Goal: Navigation & Orientation: Find specific page/section

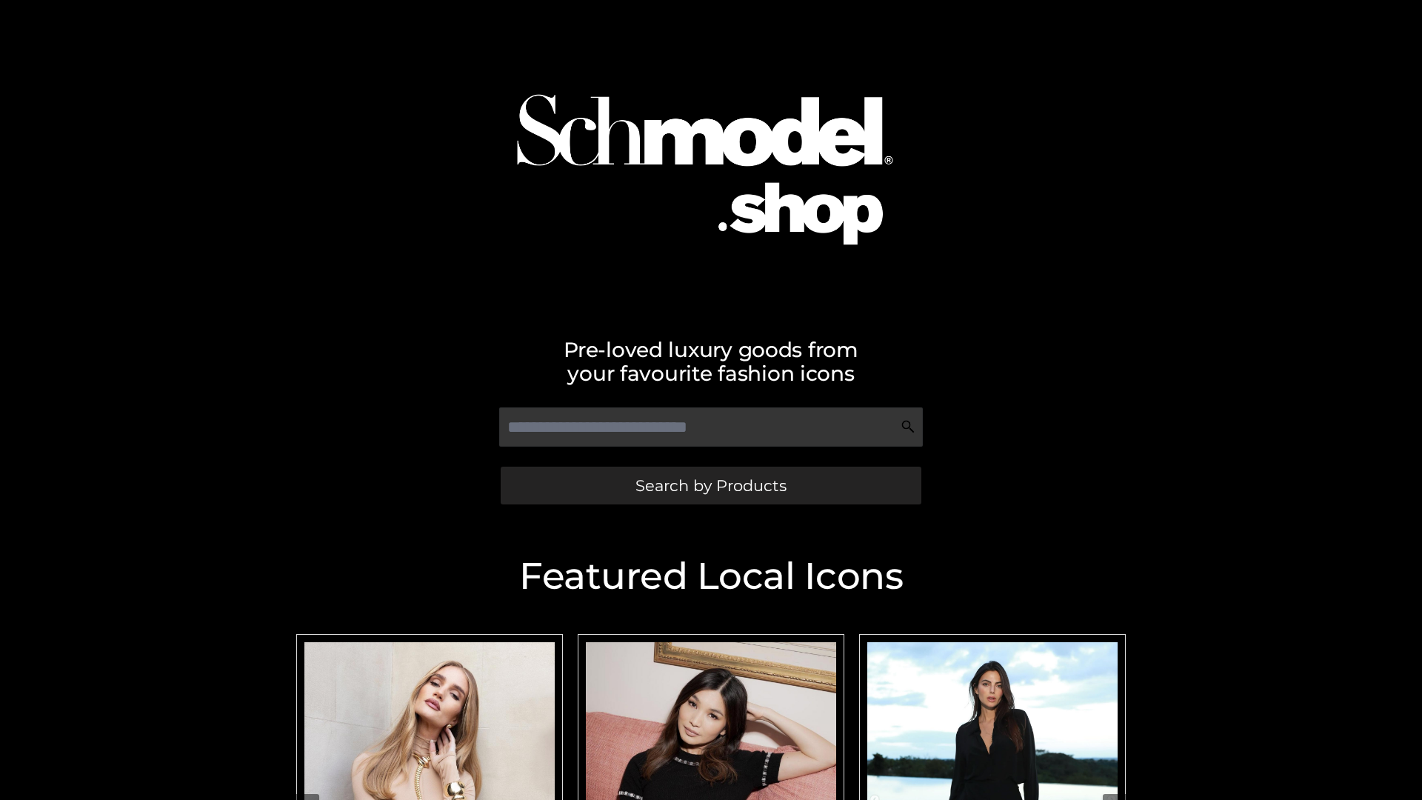
click at [710, 485] on span "Search by Products" at bounding box center [710, 486] width 151 height 16
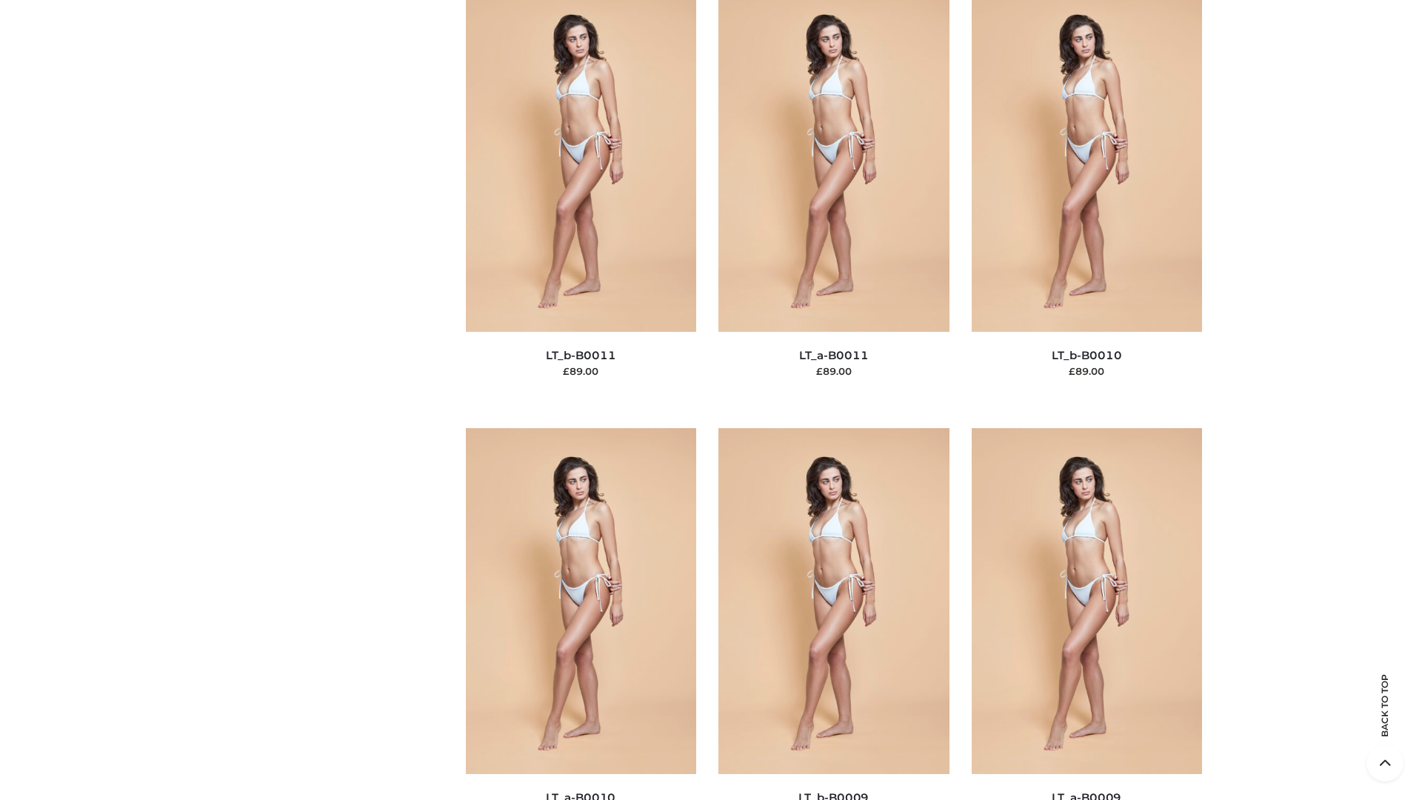
scroll to position [6650, 0]
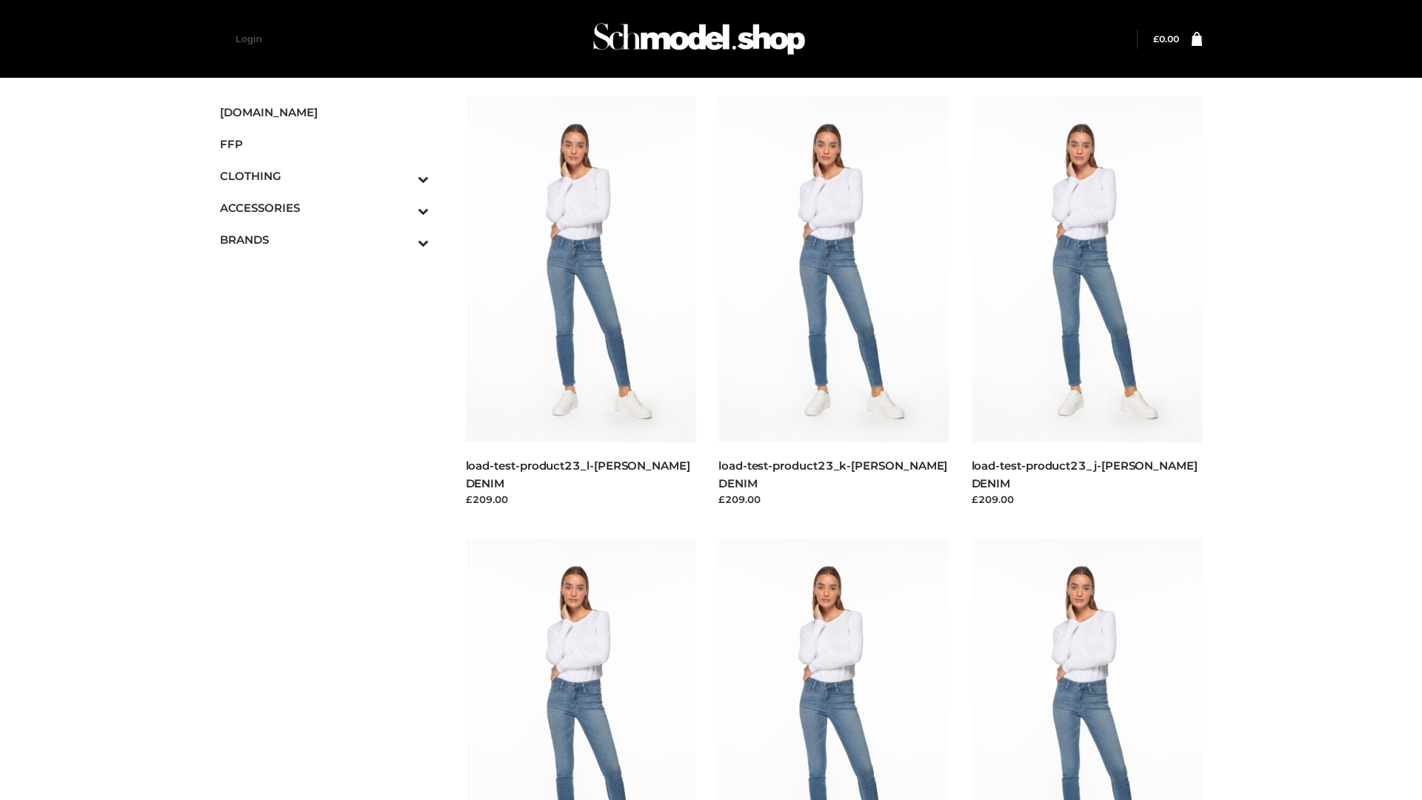
scroll to position [1299, 0]
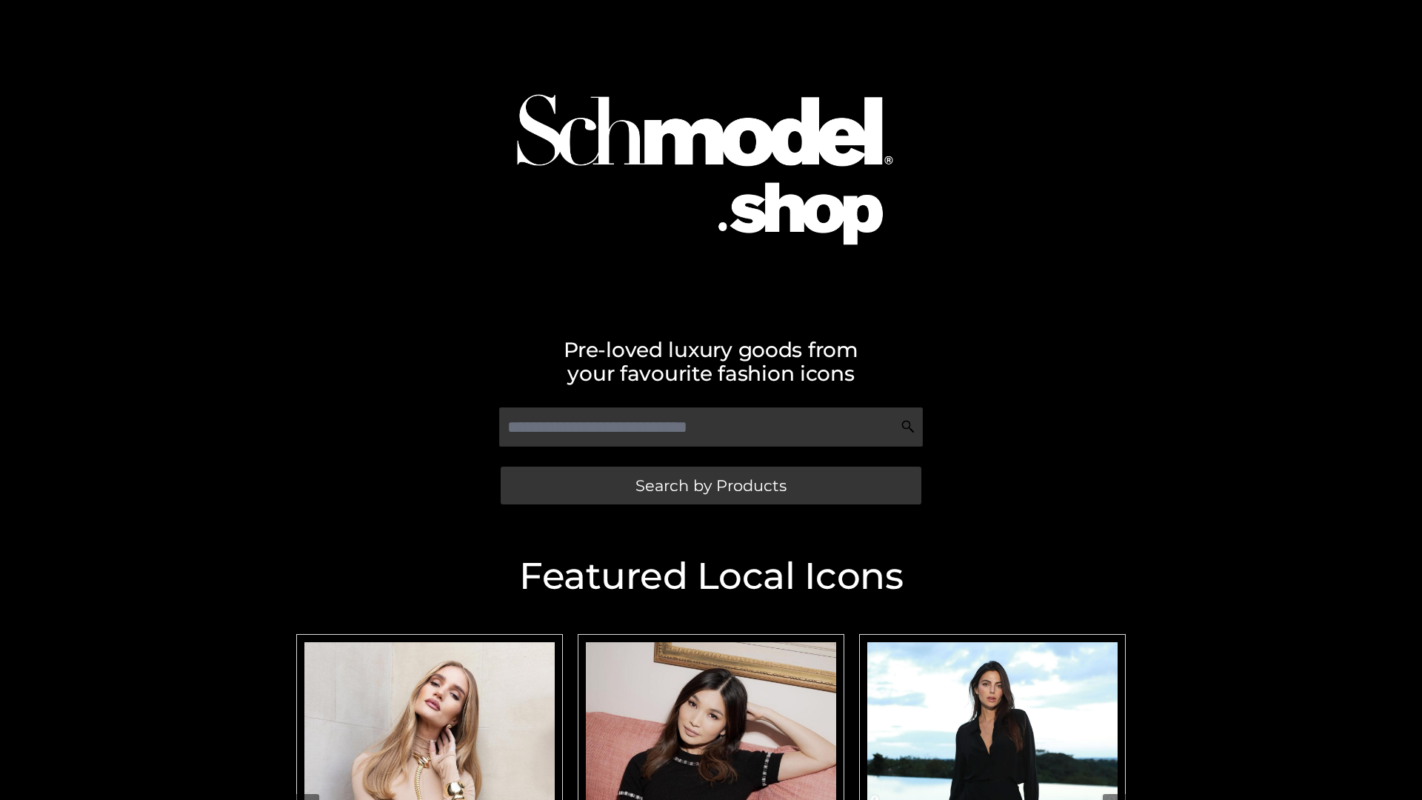
click at [710, 485] on span "Search by Products" at bounding box center [710, 486] width 151 height 16
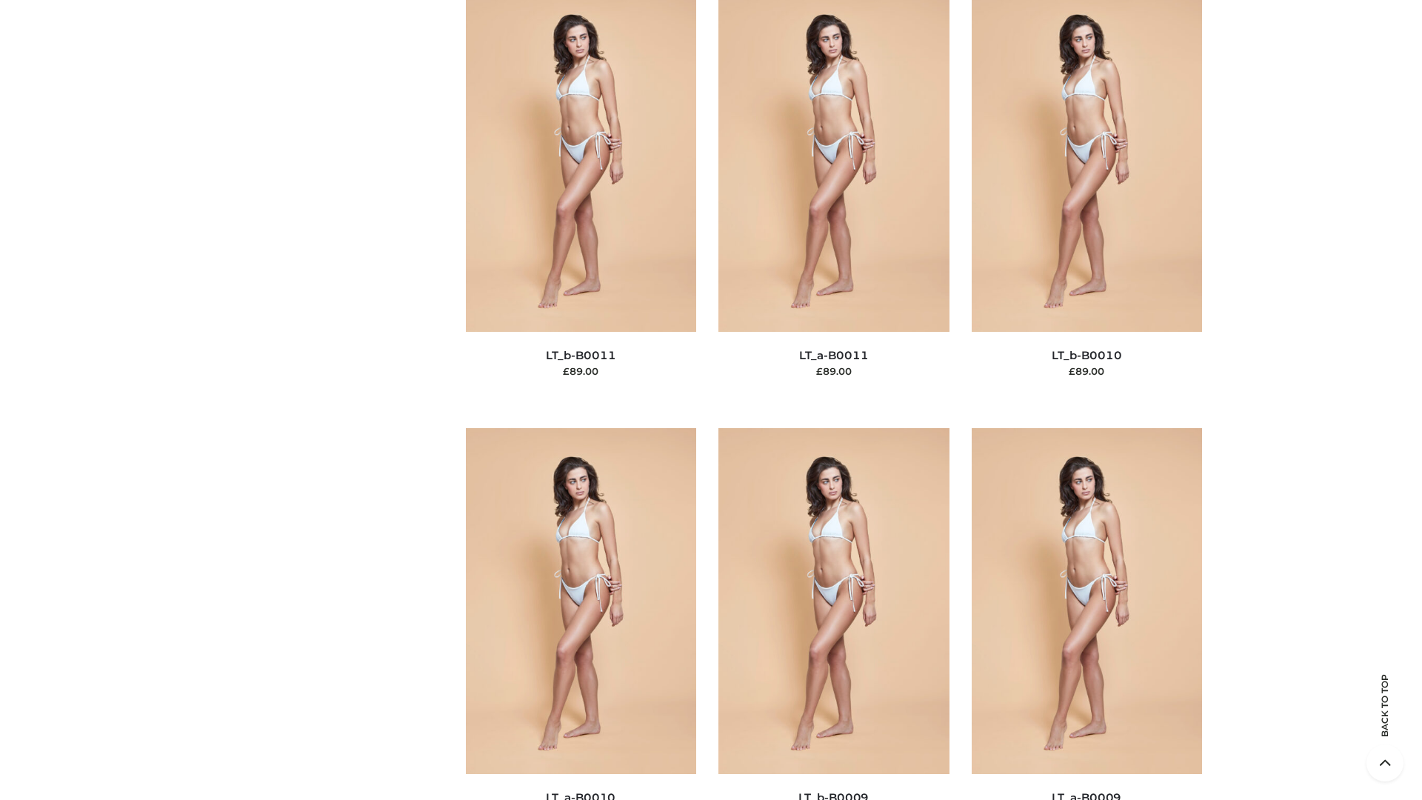
scroll to position [6650, 0]
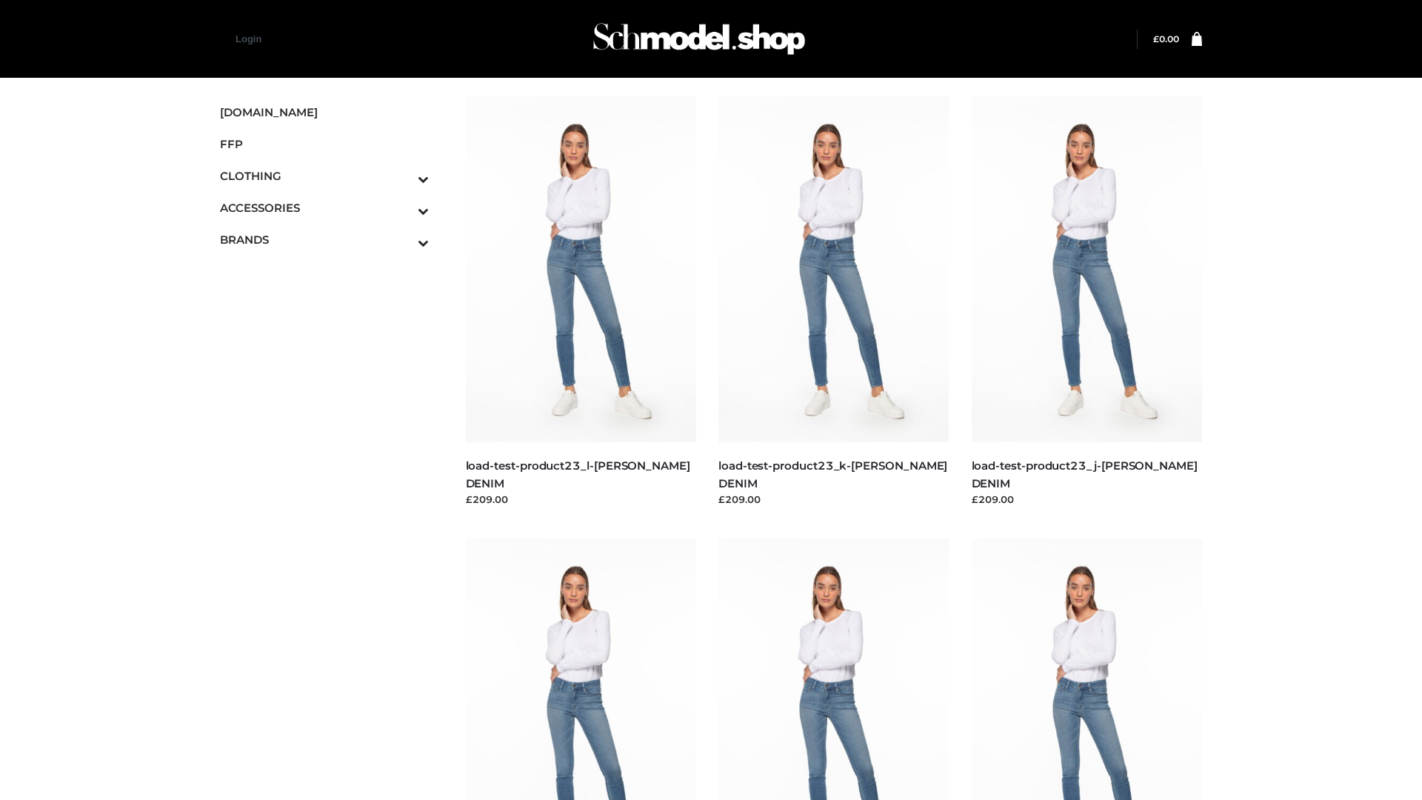
scroll to position [1299, 0]
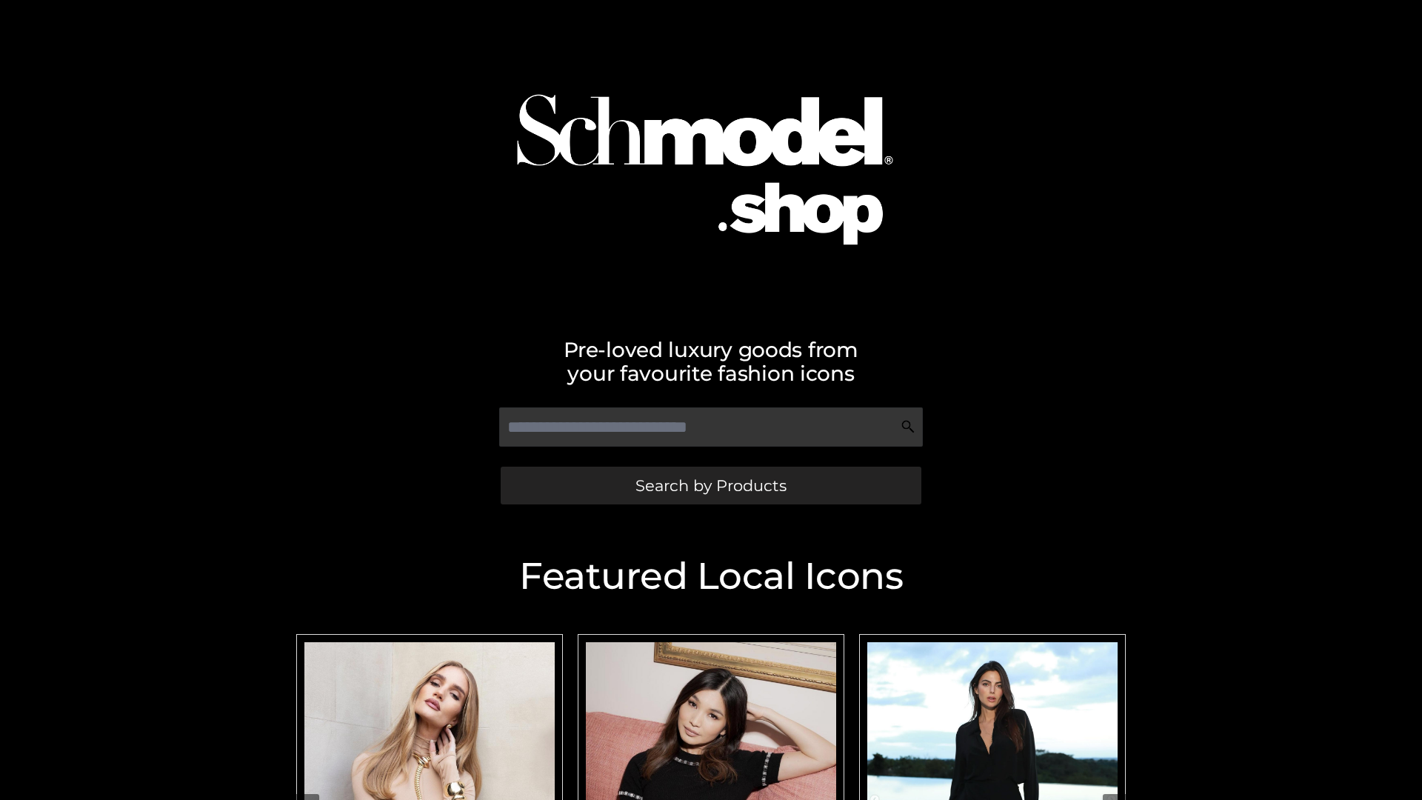
click at [710, 485] on span "Search by Products" at bounding box center [710, 486] width 151 height 16
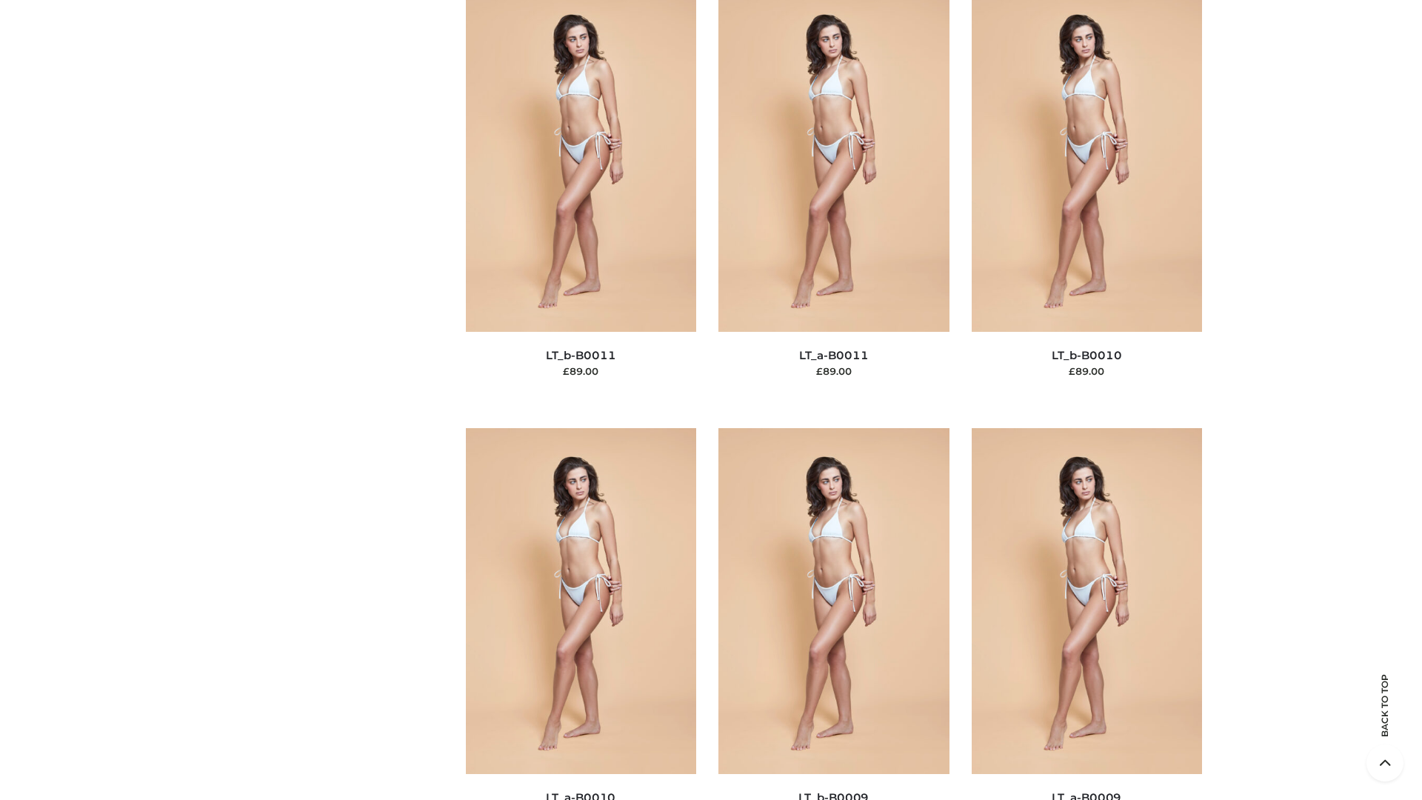
scroll to position [6650, 0]
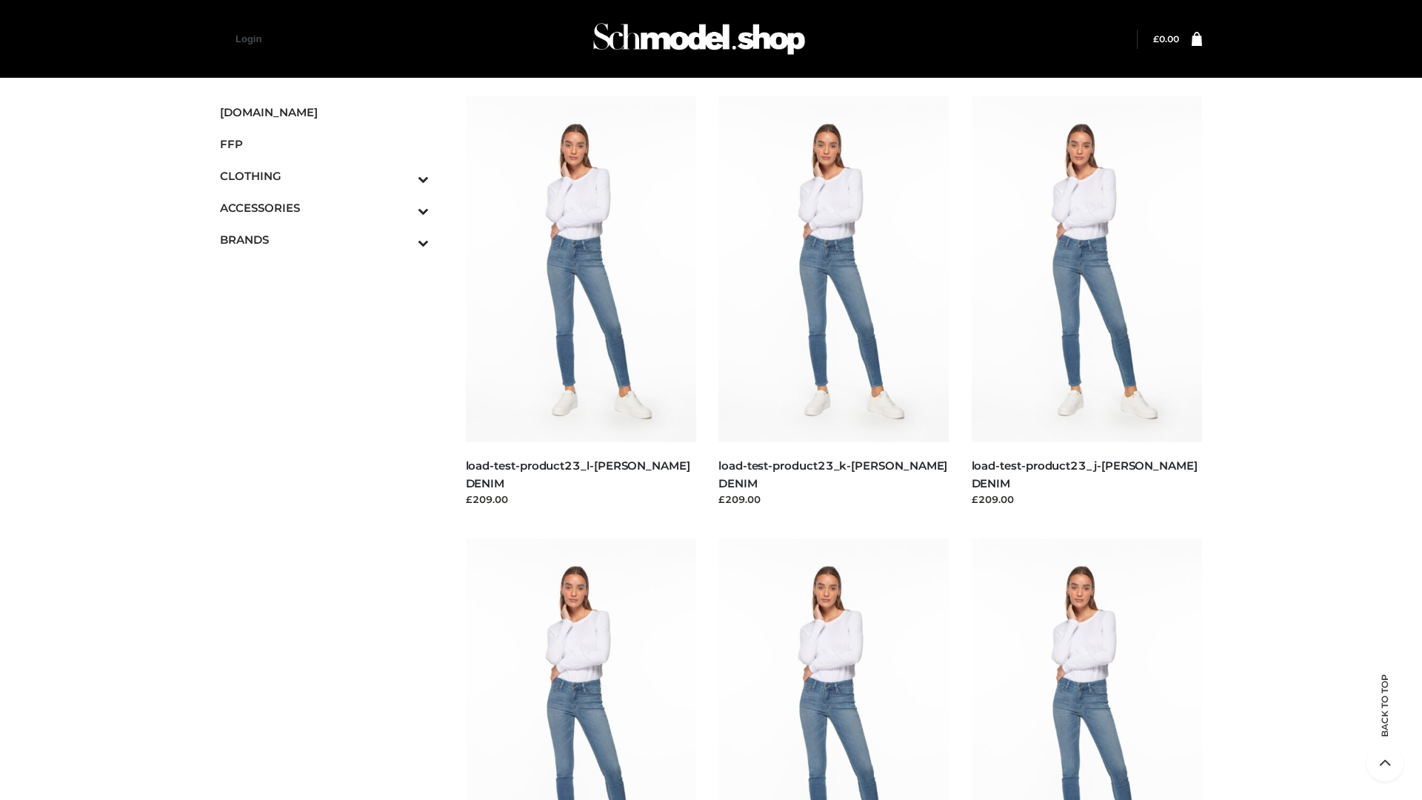
scroll to position [1299, 0]
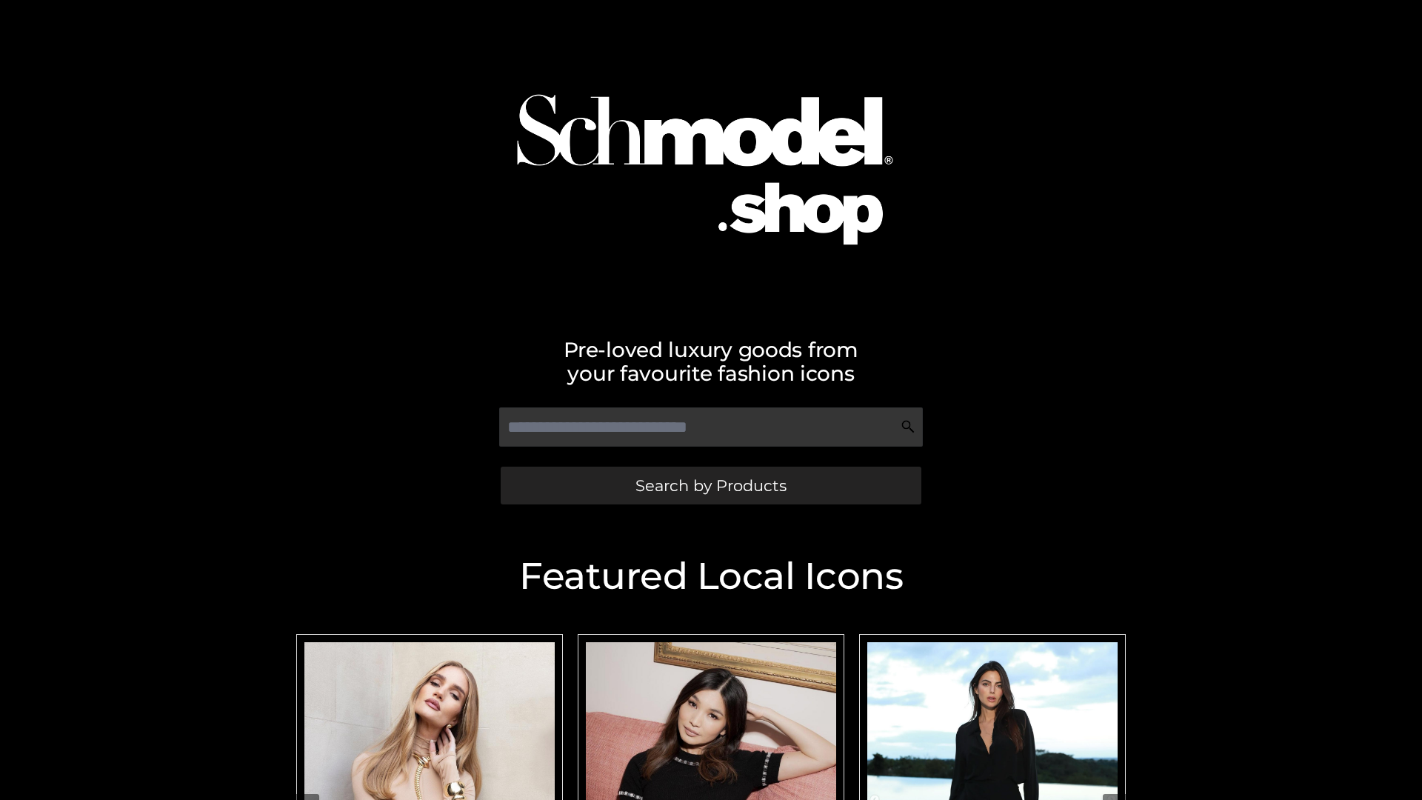
click at [710, 485] on span "Search by Products" at bounding box center [710, 486] width 151 height 16
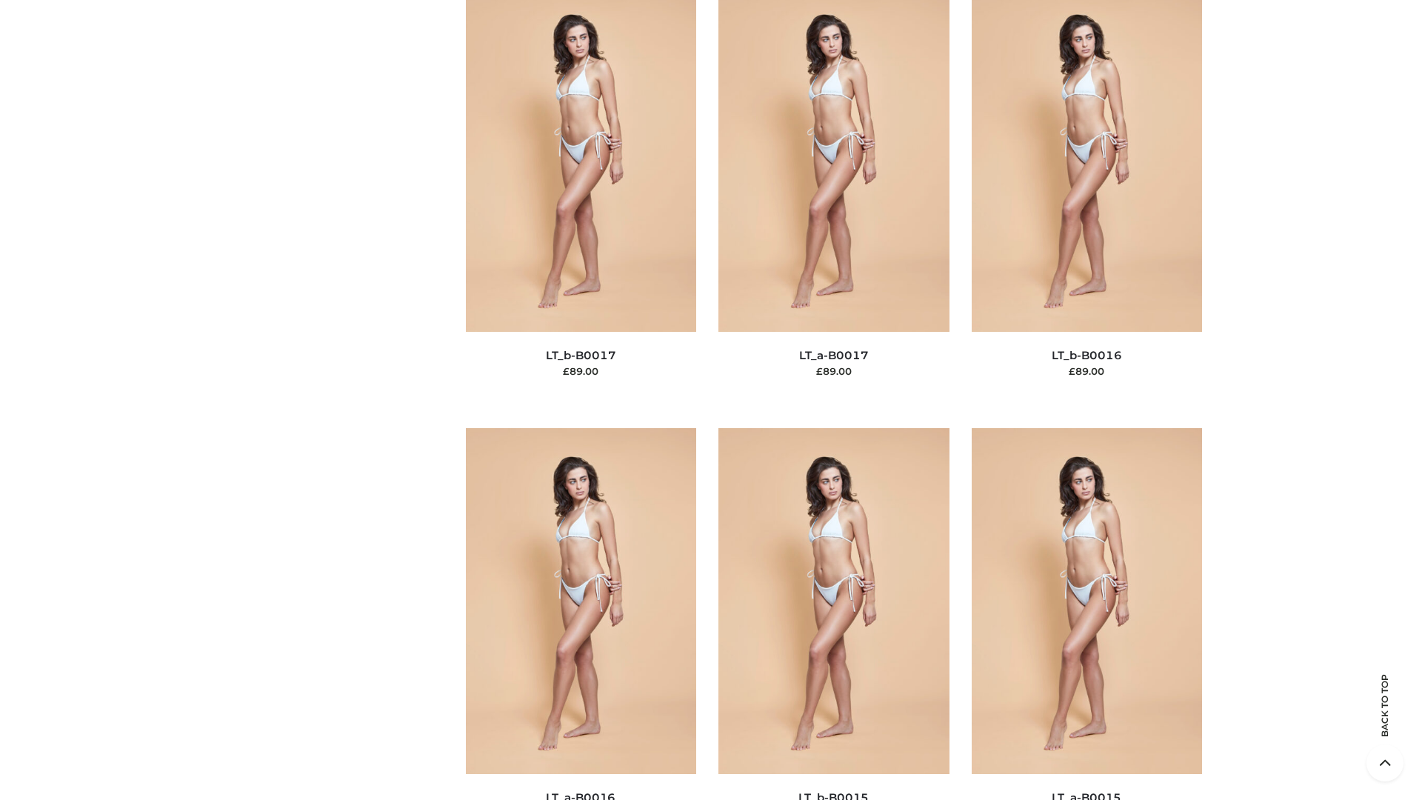
scroll to position [4866, 0]
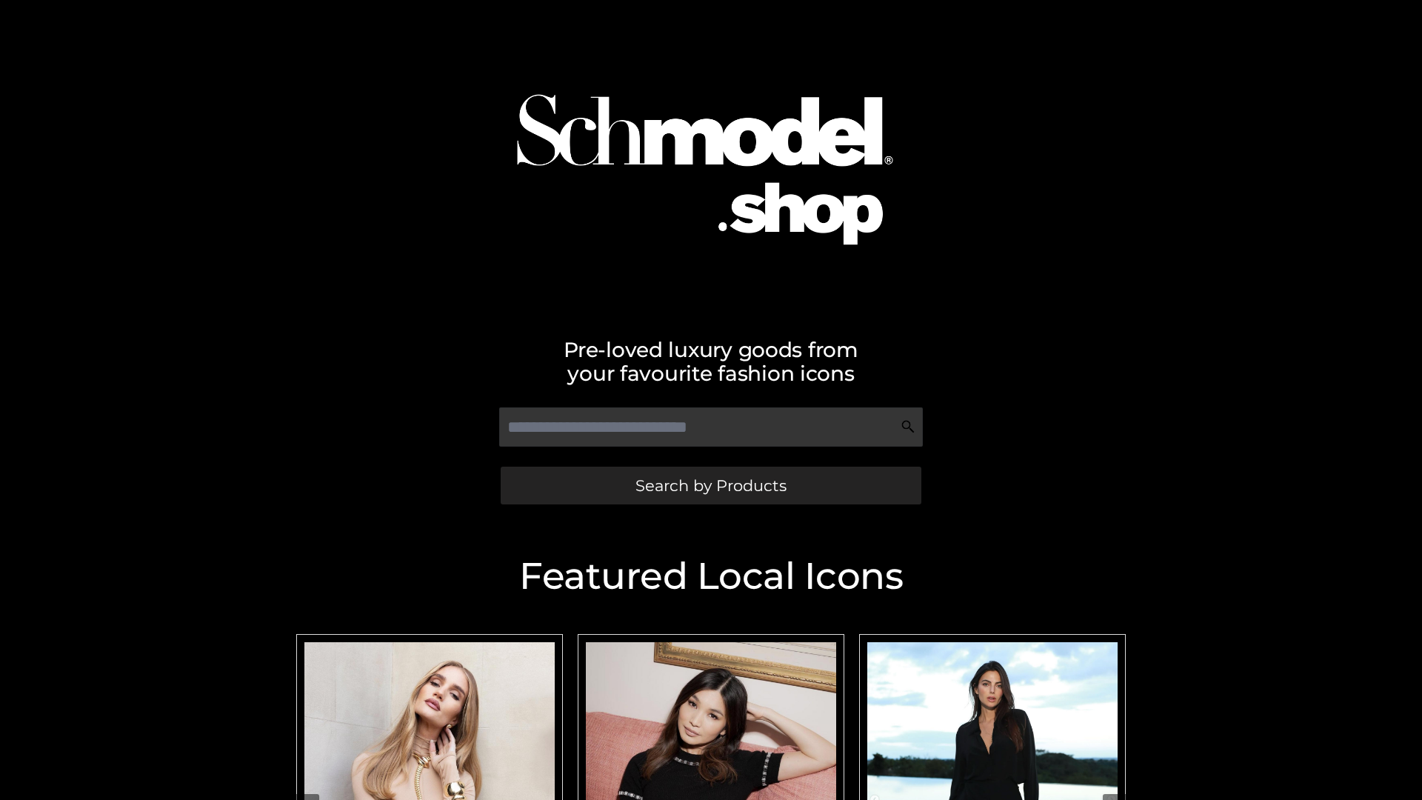
click at [710, 485] on span "Search by Products" at bounding box center [710, 486] width 151 height 16
